Goal: Communication & Community: Answer question/provide support

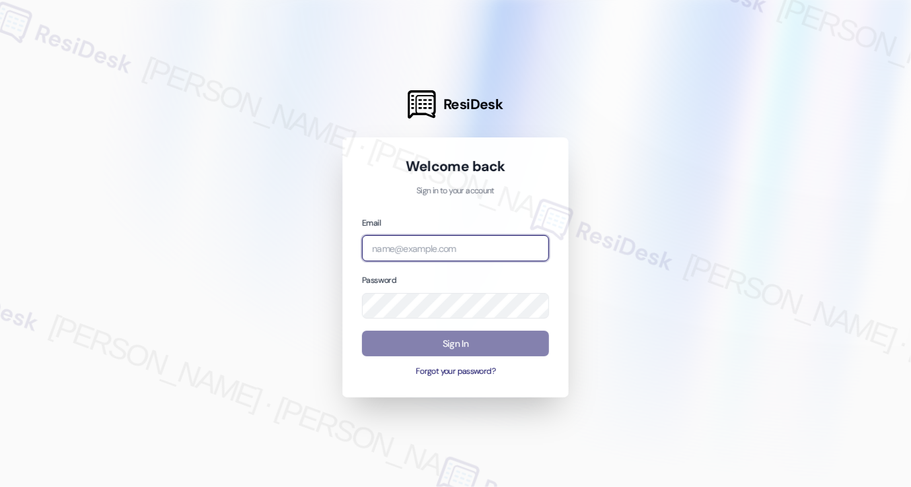
click at [421, 246] on input "email" at bounding box center [455, 248] width 187 height 26
type input "automated-surveys-kcb_aperto-[PERSON_NAME].[PERSON_NAME]@kcb_[DOMAIN_NAME]"
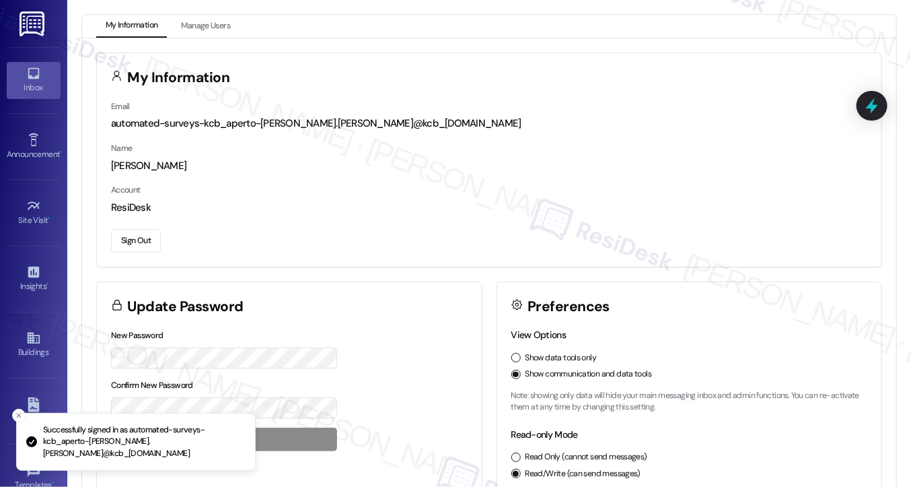
click at [24, 83] on div "Inbox" at bounding box center [33, 87] width 67 height 13
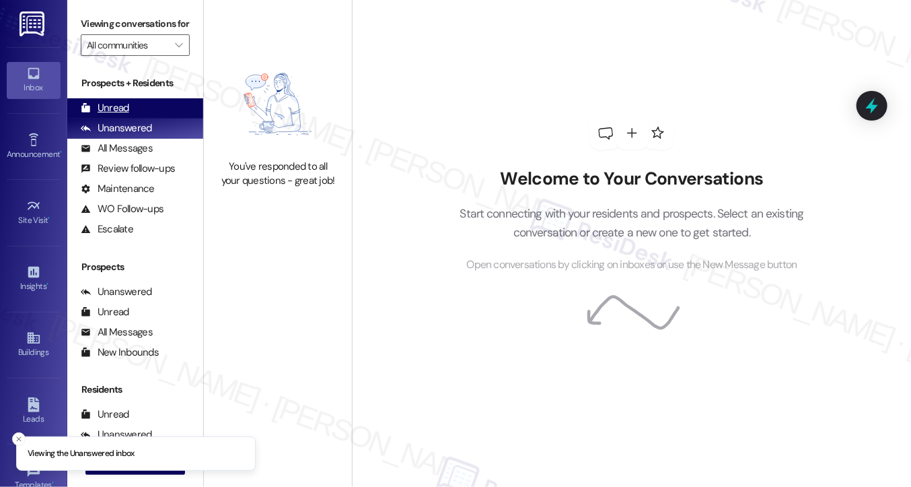
click at [135, 118] on div "Unread (0)" at bounding box center [135, 108] width 136 height 20
